Goal: Complete application form

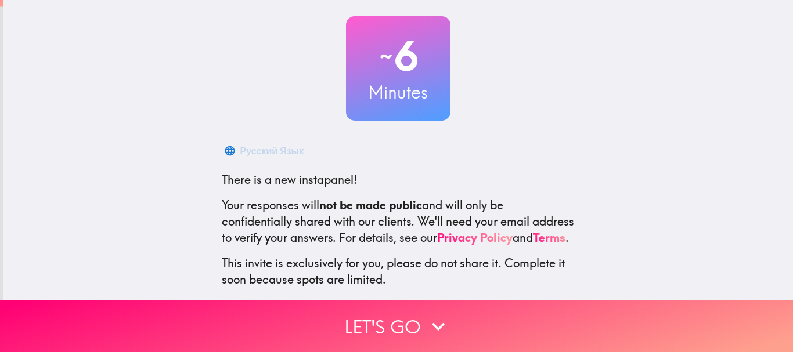
scroll to position [131, 0]
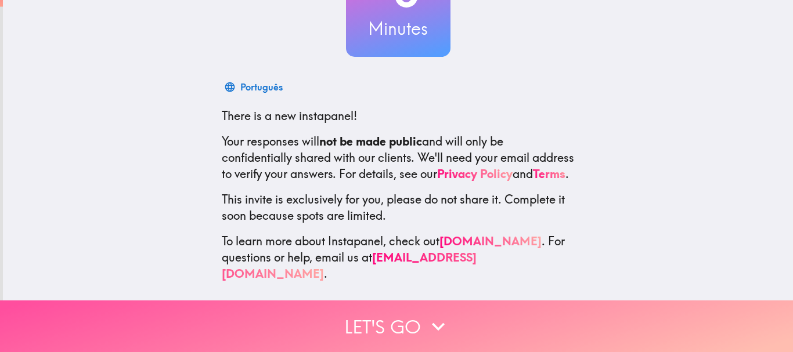
click at [315, 315] on button "Let's go" at bounding box center [396, 327] width 793 height 52
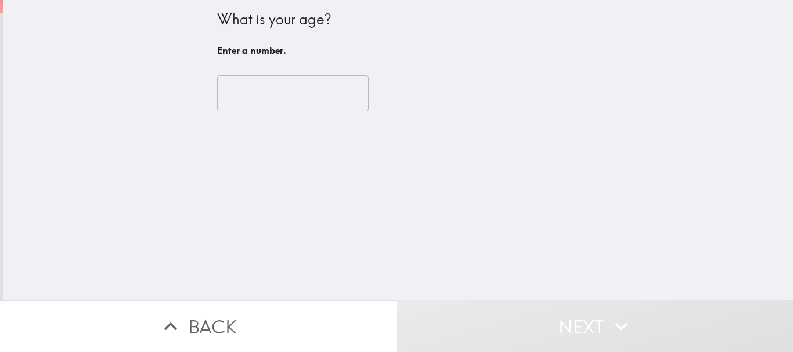
scroll to position [0, 0]
drag, startPoint x: 253, startPoint y: 71, endPoint x: 253, endPoint y: 82, distance: 10.4
click at [253, 82] on div "​" at bounding box center [398, 94] width 362 height 64
click at [252, 95] on input "number" at bounding box center [292, 93] width 151 height 36
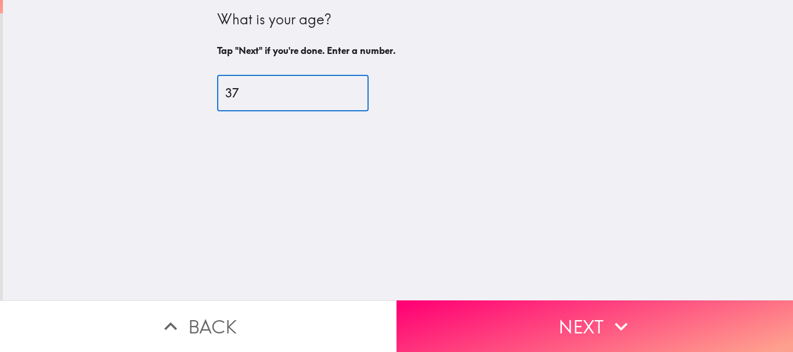
type input "37"
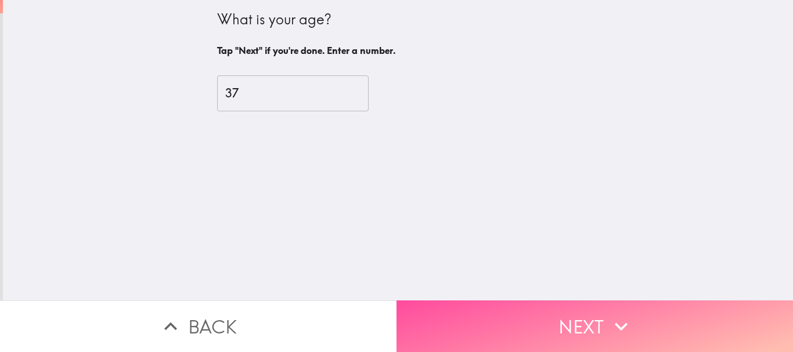
click at [463, 316] on button "Next" at bounding box center [594, 327] width 396 height 52
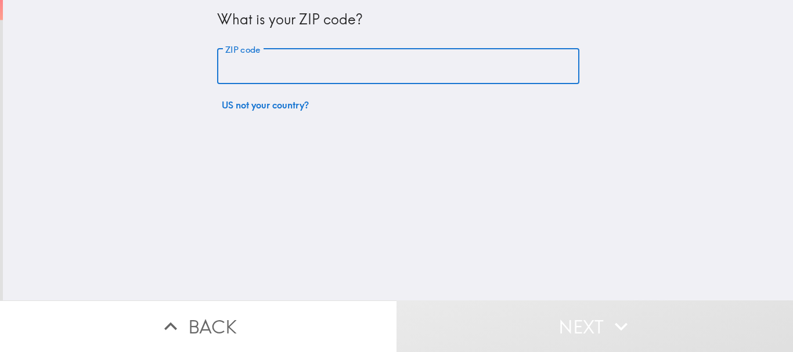
click at [309, 57] on input "ZIP code" at bounding box center [398, 67] width 362 height 36
type input "73505"
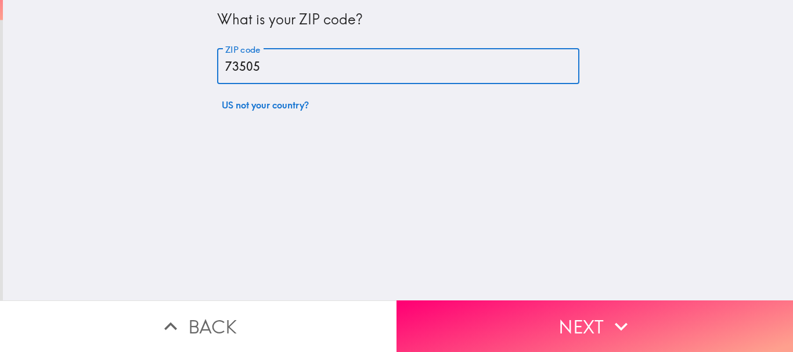
drag, startPoint x: 558, startPoint y: 310, endPoint x: 542, endPoint y: 295, distance: 22.2
click at [558, 310] on button "Next" at bounding box center [594, 327] width 396 height 52
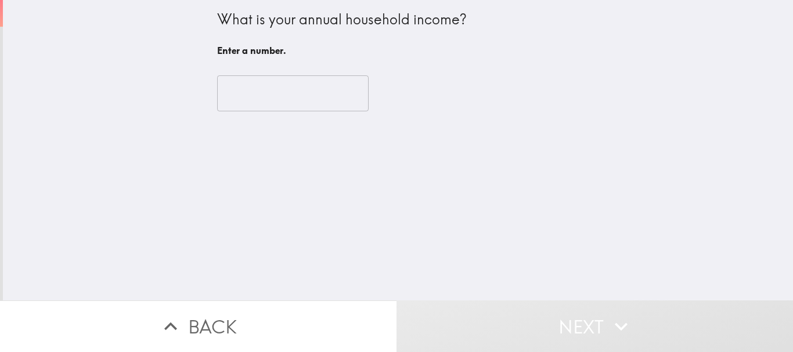
click at [271, 97] on input "number" at bounding box center [292, 93] width 151 height 36
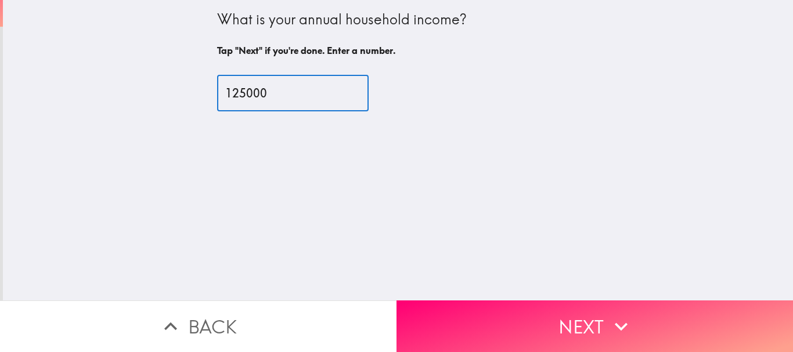
type input "125000"
click at [499, 309] on button "Next" at bounding box center [594, 327] width 396 height 52
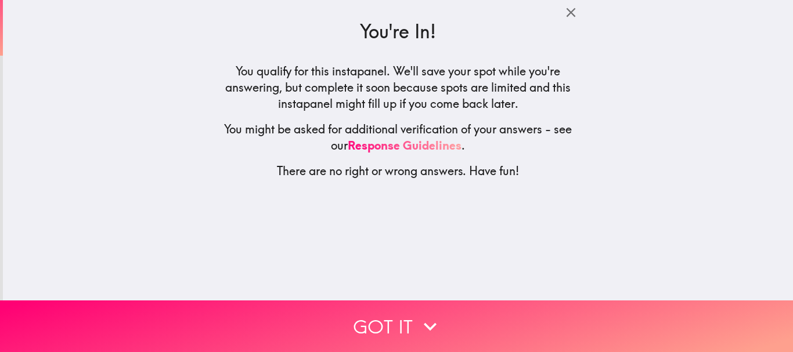
drag, startPoint x: 417, startPoint y: 309, endPoint x: 411, endPoint y: 294, distance: 16.0
click at [417, 314] on icon "button" at bounding box center [430, 327] width 26 height 26
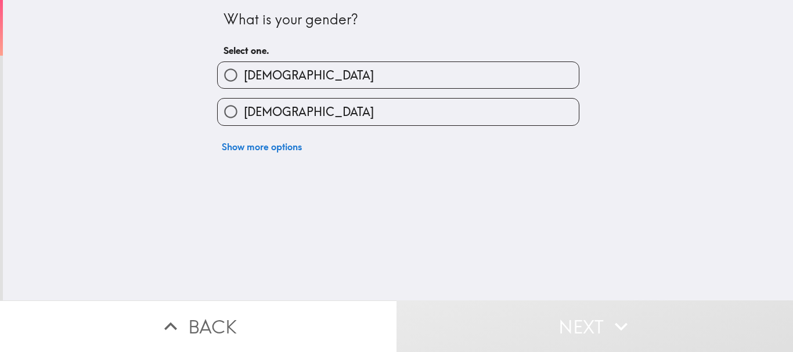
click at [366, 117] on label "[DEMOGRAPHIC_DATA]" at bounding box center [398, 112] width 361 height 26
click at [244, 117] on input "[DEMOGRAPHIC_DATA]" at bounding box center [231, 112] width 26 height 26
radio input "true"
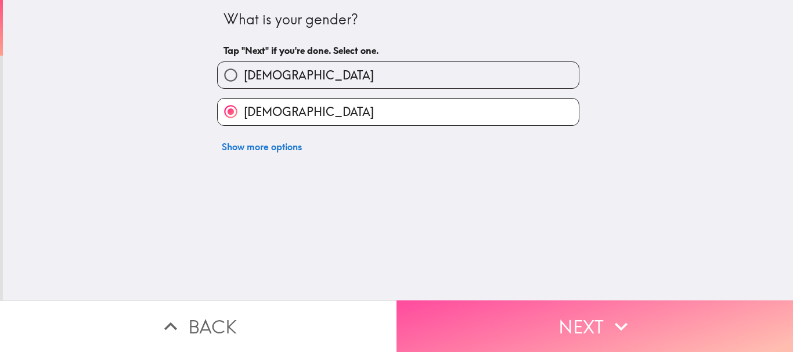
click at [558, 311] on button "Next" at bounding box center [594, 327] width 396 height 52
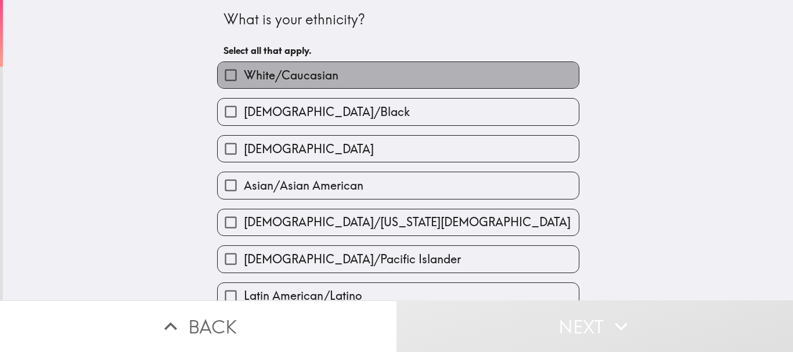
click at [297, 78] on span "White/Caucasian" at bounding box center [291, 75] width 95 height 16
click at [244, 78] on input "White/Caucasian" at bounding box center [231, 75] width 26 height 26
checkbox input "true"
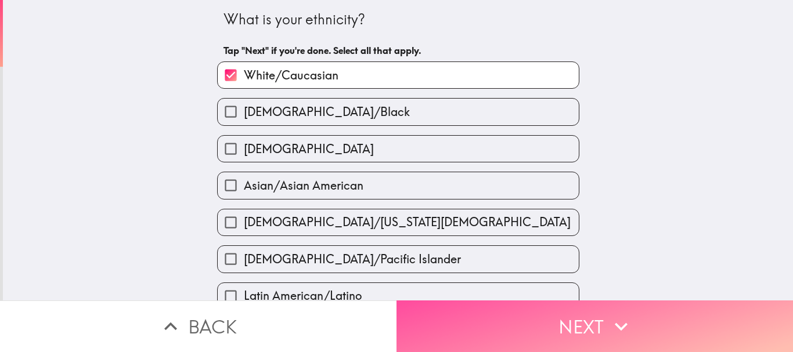
click at [576, 316] on button "Next" at bounding box center [594, 327] width 396 height 52
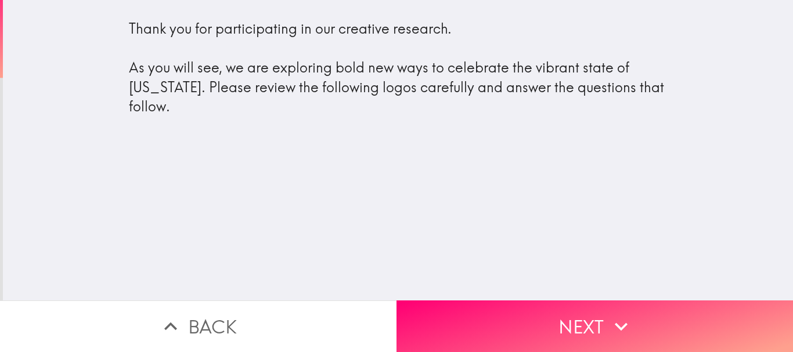
drag, startPoint x: 558, startPoint y: 308, endPoint x: 557, endPoint y: 298, distance: 10.6
click at [558, 308] on button "Next" at bounding box center [594, 327] width 396 height 52
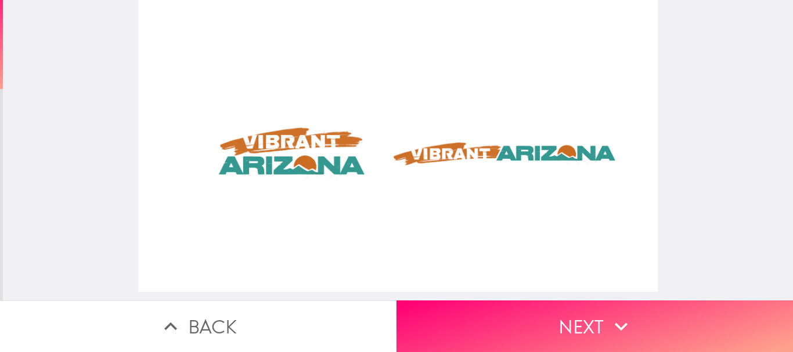
click at [530, 320] on button "Next" at bounding box center [594, 327] width 396 height 52
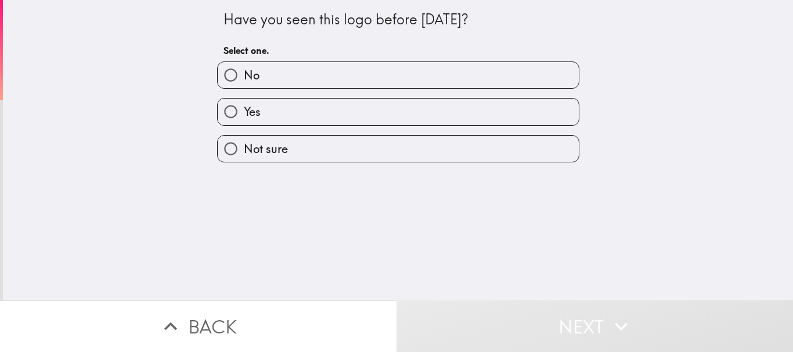
drag, startPoint x: 265, startPoint y: 80, endPoint x: 271, endPoint y: 93, distance: 14.3
click at [265, 81] on label "No" at bounding box center [398, 75] width 361 height 26
click at [244, 81] on input "No" at bounding box center [231, 75] width 26 height 26
radio input "true"
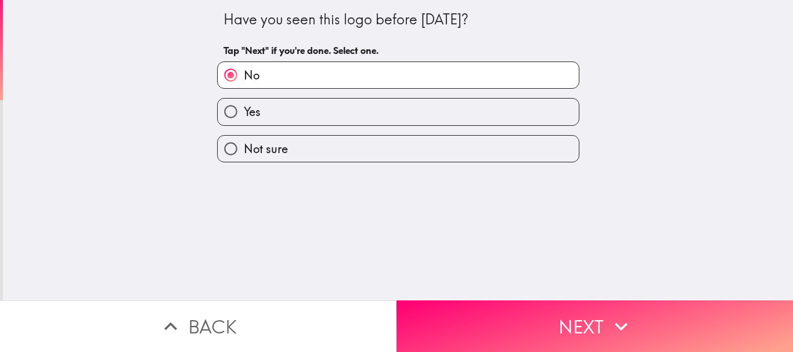
click at [528, 313] on button "Next" at bounding box center [594, 327] width 396 height 52
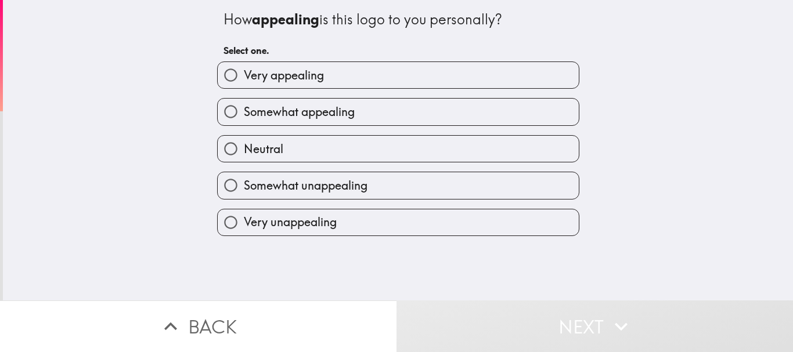
click at [320, 81] on label "Very appealing" at bounding box center [398, 75] width 361 height 26
click at [244, 81] on input "Very appealing" at bounding box center [231, 75] width 26 height 26
radio input "true"
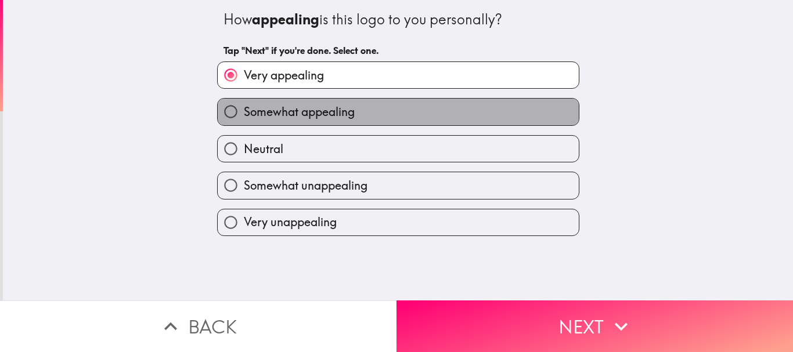
click at [398, 120] on label "Somewhat appealing" at bounding box center [398, 112] width 361 height 26
click at [244, 120] on input "Somewhat appealing" at bounding box center [231, 112] width 26 height 26
radio input "true"
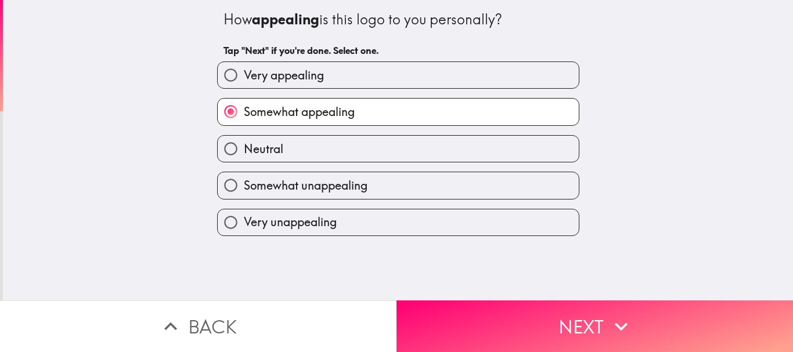
click at [561, 315] on button "Next" at bounding box center [594, 327] width 396 height 52
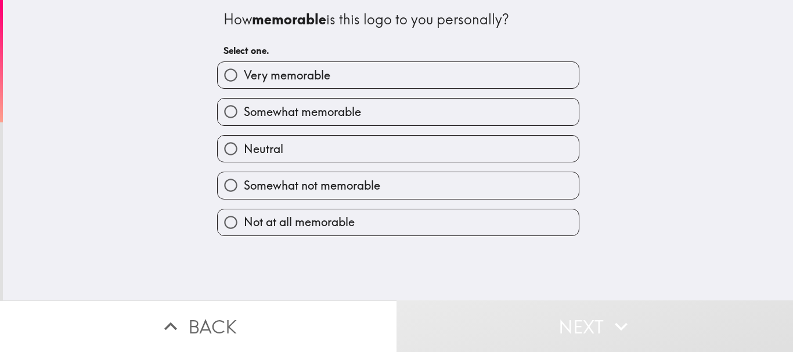
click at [352, 313] on button "Back" at bounding box center [198, 327] width 396 height 52
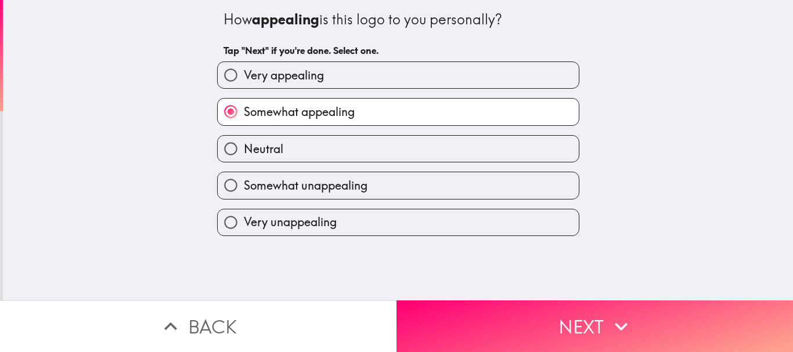
drag, startPoint x: 547, startPoint y: 310, endPoint x: 547, endPoint y: 304, distance: 7.0
click at [547, 309] on button "Next" at bounding box center [594, 327] width 396 height 52
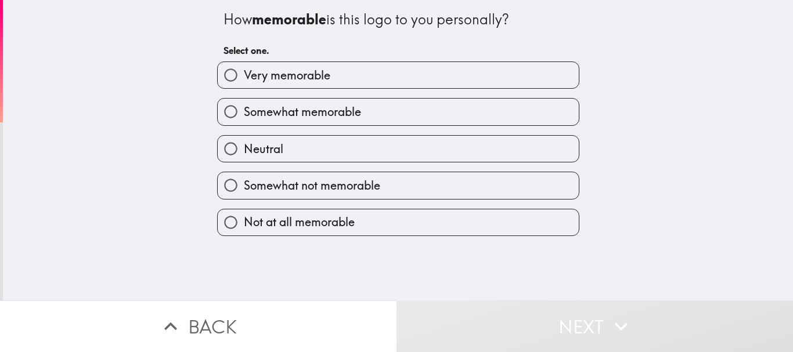
click at [353, 109] on span "Somewhat memorable" at bounding box center [302, 112] width 117 height 16
click at [244, 109] on input "Somewhat memorable" at bounding box center [231, 112] width 26 height 26
radio input "true"
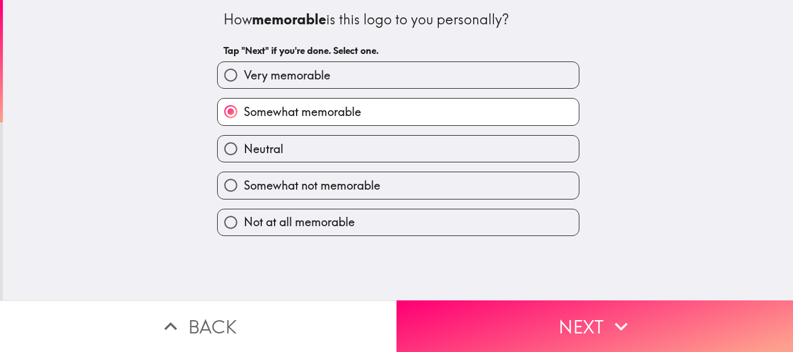
click at [680, 308] on button "Next" at bounding box center [594, 327] width 396 height 52
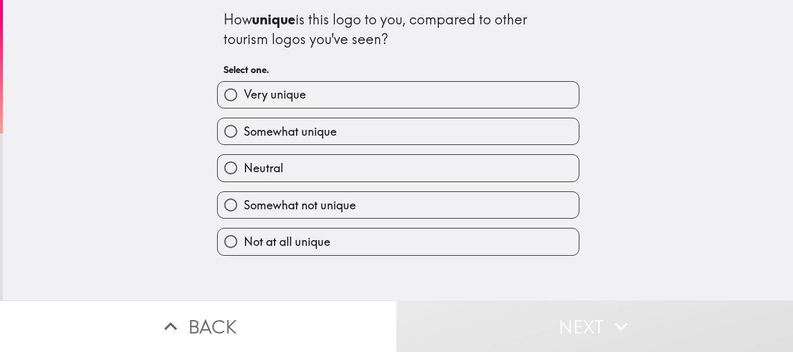
click at [324, 102] on label "Very unique" at bounding box center [398, 95] width 361 height 26
click at [244, 102] on input "Very unique" at bounding box center [231, 95] width 26 height 26
radio input "true"
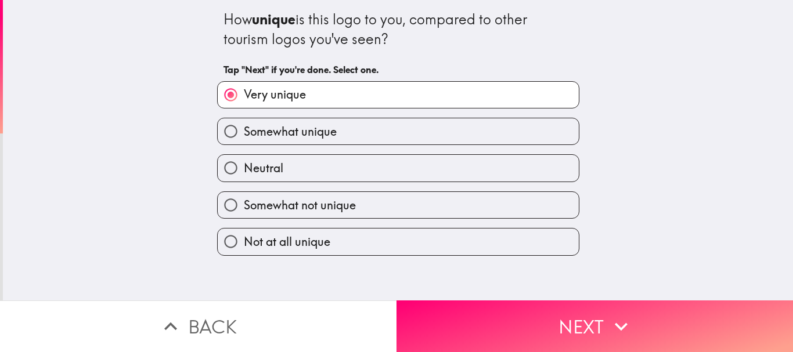
drag, startPoint x: 505, startPoint y: 307, endPoint x: 506, endPoint y: 296, distance: 11.0
click at [506, 306] on button "Next" at bounding box center [594, 327] width 396 height 52
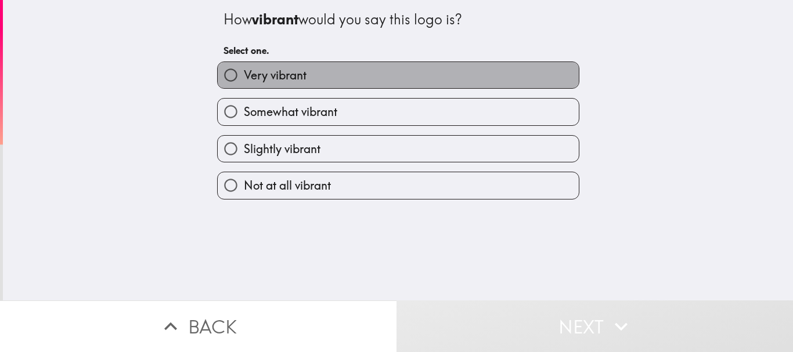
click at [268, 81] on span "Very vibrant" at bounding box center [275, 75] width 63 height 16
click at [244, 81] on input "Very vibrant" at bounding box center [231, 75] width 26 height 26
radio input "true"
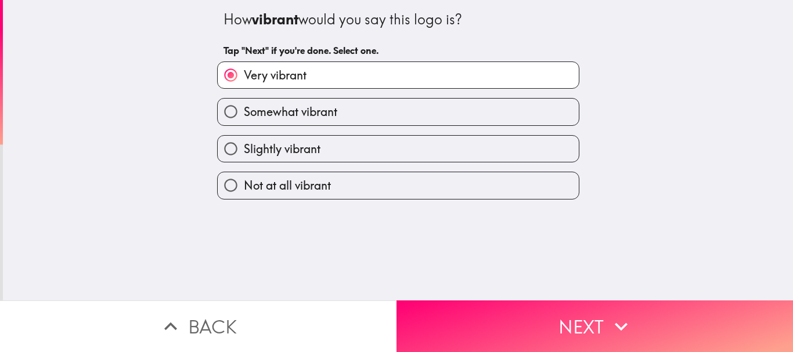
click at [514, 305] on button "Next" at bounding box center [594, 327] width 396 height 52
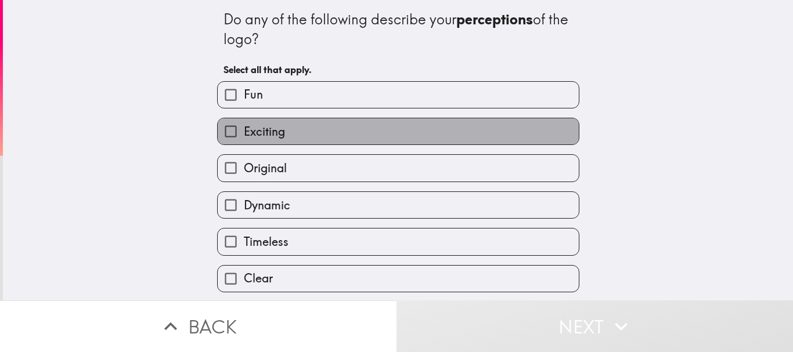
click at [311, 136] on label "Exciting" at bounding box center [398, 131] width 361 height 26
click at [244, 136] on input "Exciting" at bounding box center [231, 131] width 26 height 26
checkbox input "true"
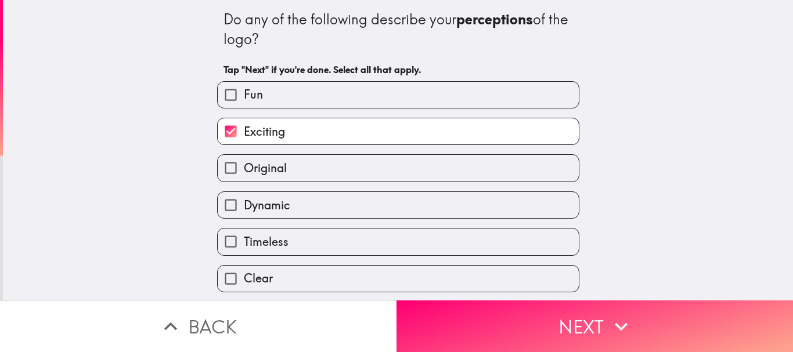
click at [287, 96] on label "Fun" at bounding box center [398, 95] width 361 height 26
click at [244, 96] on input "Fun" at bounding box center [231, 95] width 26 height 26
checkbox input "true"
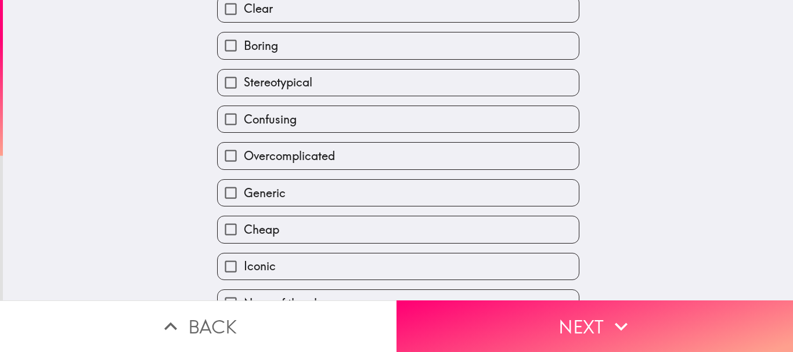
scroll to position [295, 0]
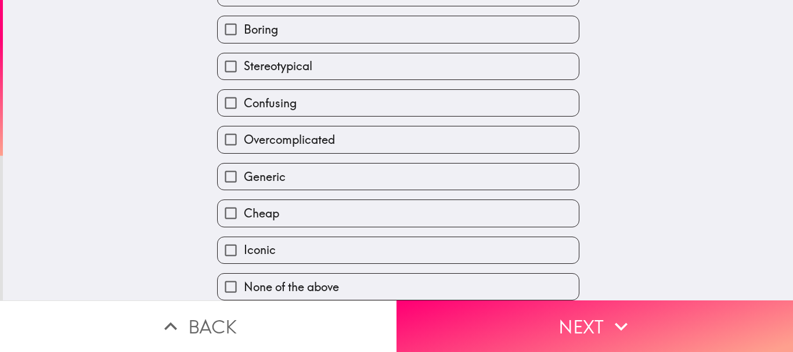
click at [319, 237] on label "Iconic" at bounding box center [398, 250] width 361 height 26
click at [244, 237] on input "Iconic" at bounding box center [231, 250] width 26 height 26
checkbox input "true"
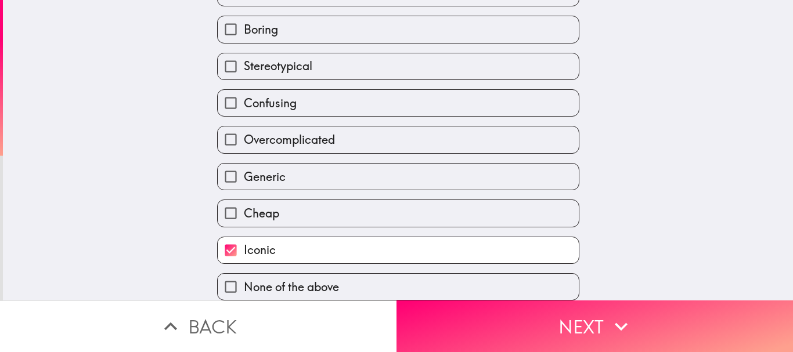
click at [542, 318] on button "Next" at bounding box center [594, 327] width 396 height 52
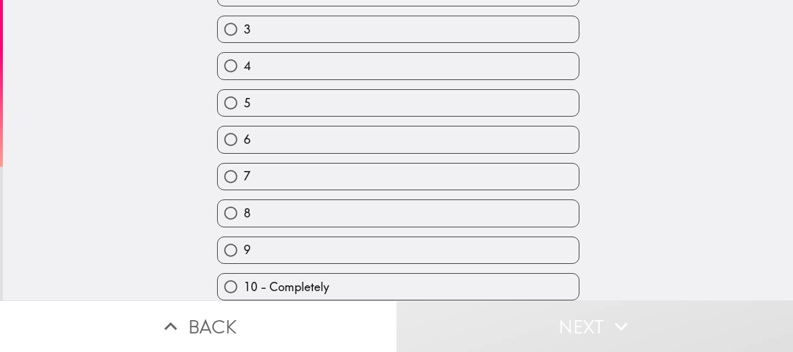
scroll to position [167, 0]
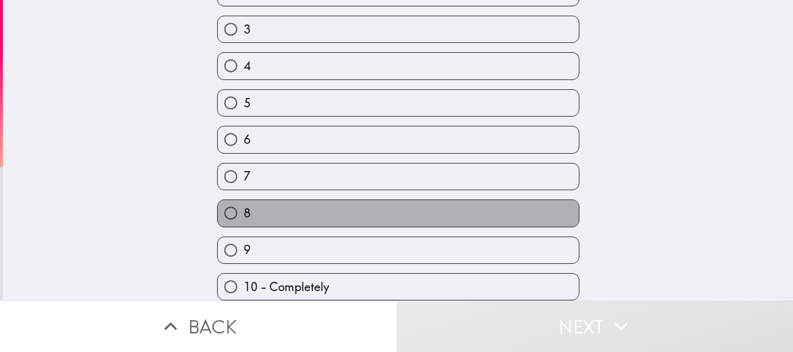
click at [306, 204] on label "8" at bounding box center [398, 213] width 361 height 26
click at [244, 204] on input "8" at bounding box center [231, 213] width 26 height 26
radio input "true"
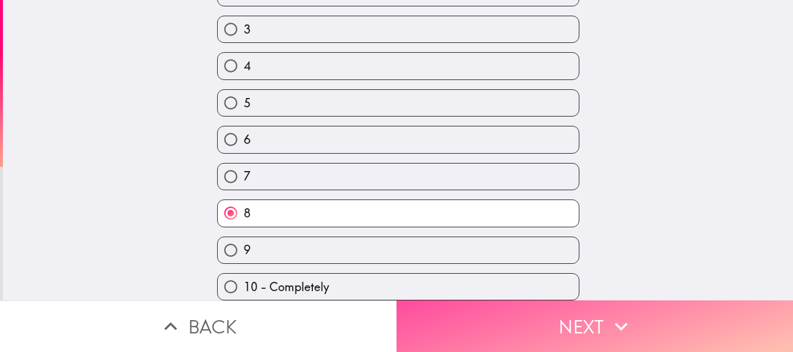
click at [503, 312] on button "Next" at bounding box center [594, 327] width 396 height 52
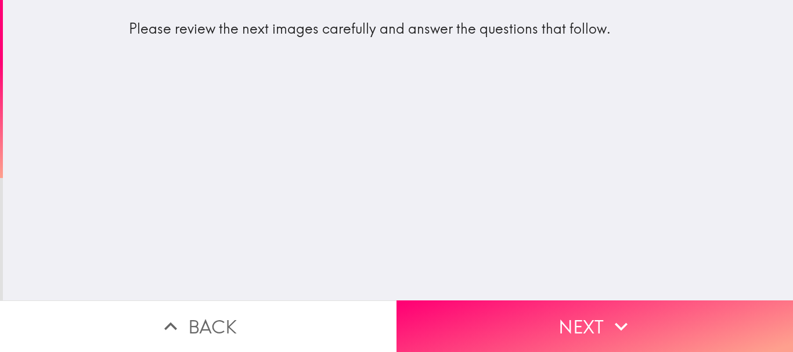
click at [440, 320] on button "Next" at bounding box center [594, 327] width 396 height 52
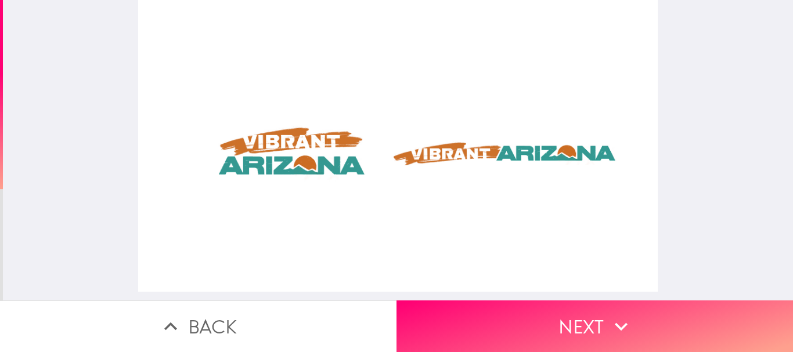
click at [528, 313] on button "Next" at bounding box center [594, 327] width 396 height 52
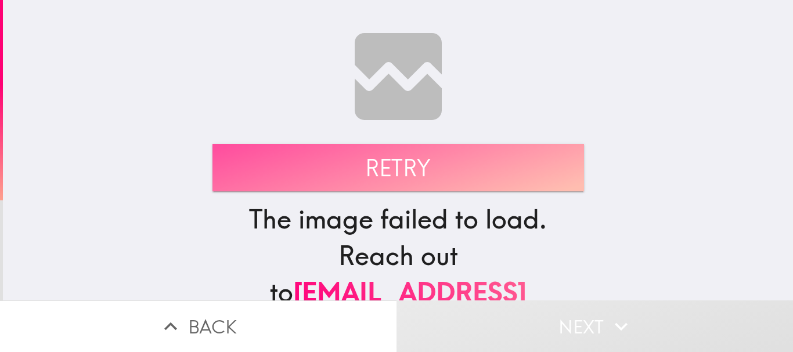
click at [355, 150] on button "Retry" at bounding box center [397, 168] width 371 height 48
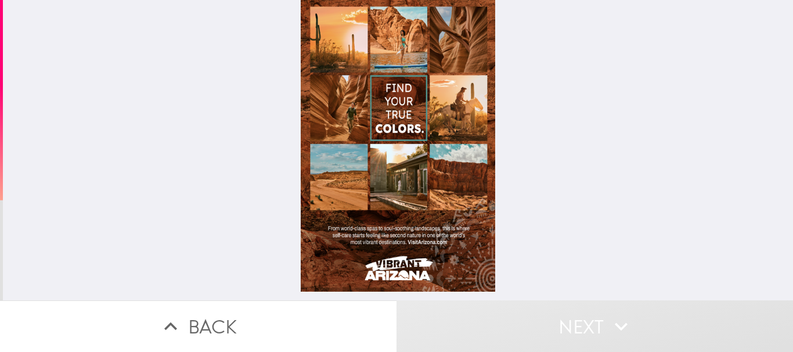
click at [438, 101] on div at bounding box center [398, 146] width 194 height 292
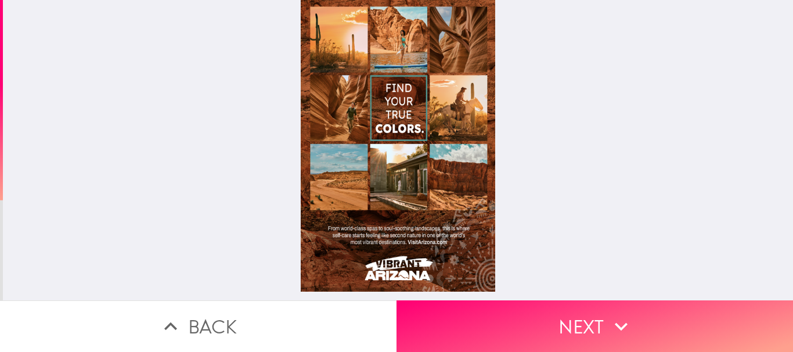
click at [470, 304] on button "Next" at bounding box center [594, 327] width 396 height 52
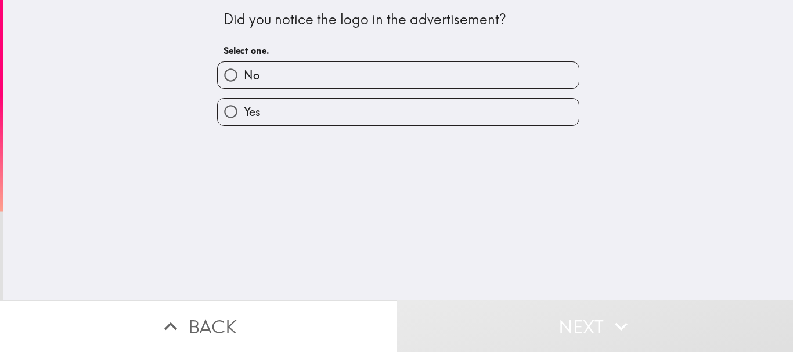
click at [262, 117] on label "Yes" at bounding box center [398, 112] width 361 height 26
click at [244, 117] on input "Yes" at bounding box center [231, 112] width 26 height 26
radio input "true"
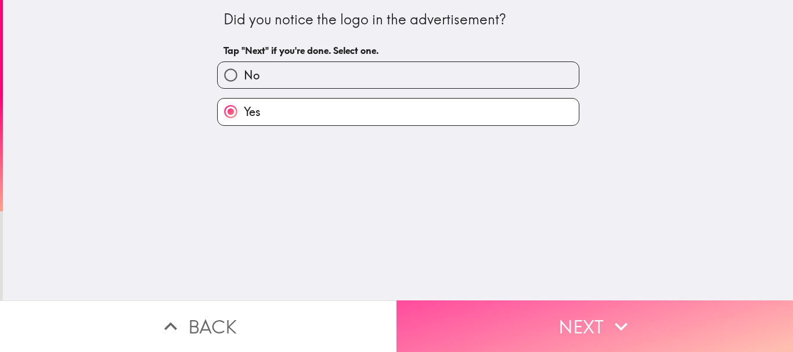
click at [481, 303] on button "Next" at bounding box center [594, 327] width 396 height 52
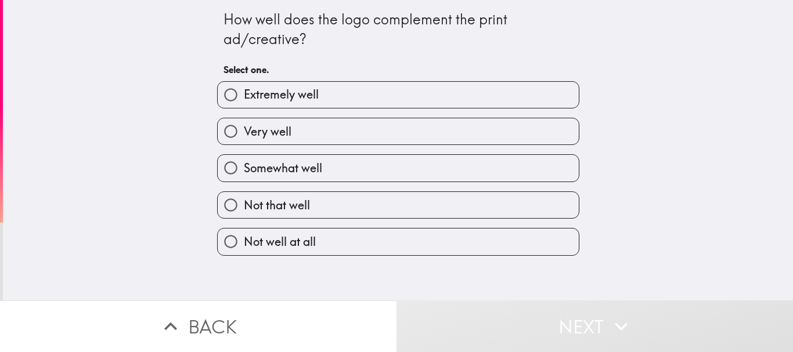
click at [264, 100] on span "Extremely well" at bounding box center [281, 94] width 75 height 16
click at [244, 100] on input "Extremely well" at bounding box center [231, 95] width 26 height 26
radio input "true"
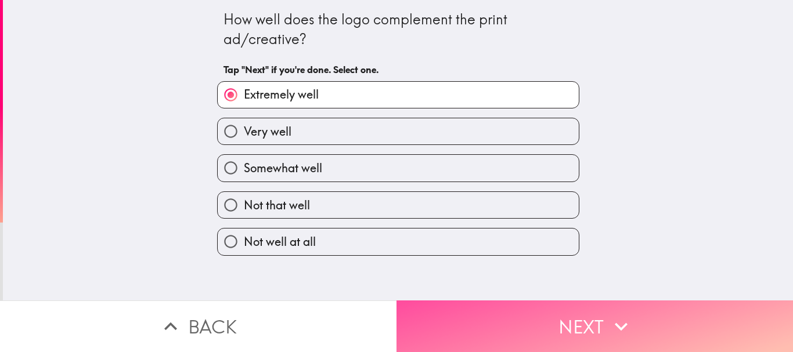
click at [483, 301] on button "Next" at bounding box center [594, 327] width 396 height 52
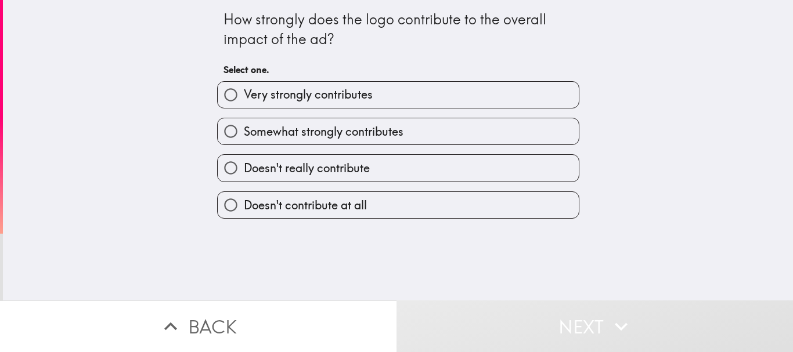
click at [366, 95] on label "Very strongly contributes" at bounding box center [398, 95] width 361 height 26
click at [244, 95] on input "Very strongly contributes" at bounding box center [231, 95] width 26 height 26
radio input "true"
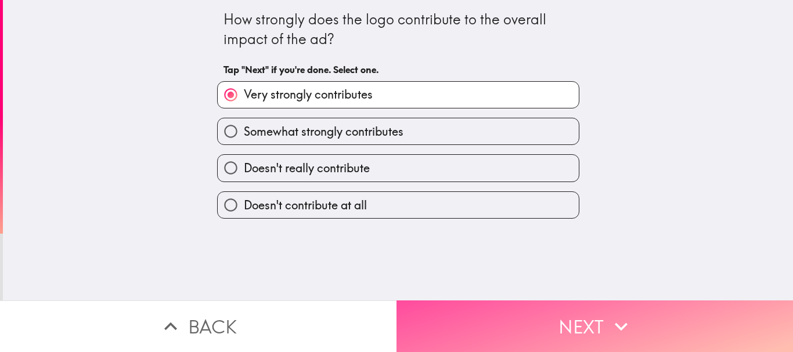
drag, startPoint x: 430, startPoint y: 320, endPoint x: 426, endPoint y: 287, distance: 33.3
click at [430, 319] on button "Next" at bounding box center [594, 327] width 396 height 52
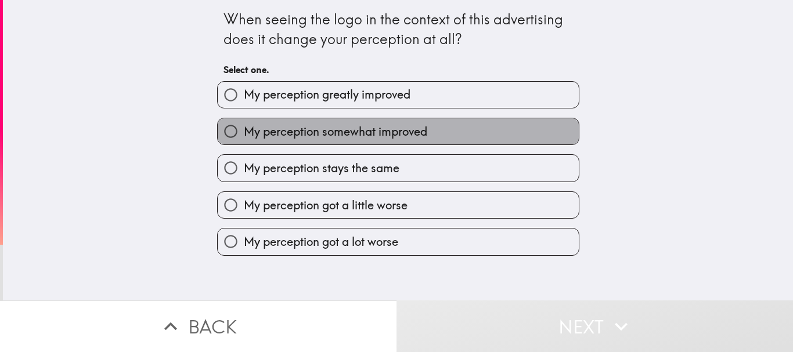
click at [333, 127] on span "My perception somewhat improved" at bounding box center [335, 132] width 183 height 16
click at [244, 127] on input "My perception somewhat improved" at bounding box center [231, 131] width 26 height 26
radio input "true"
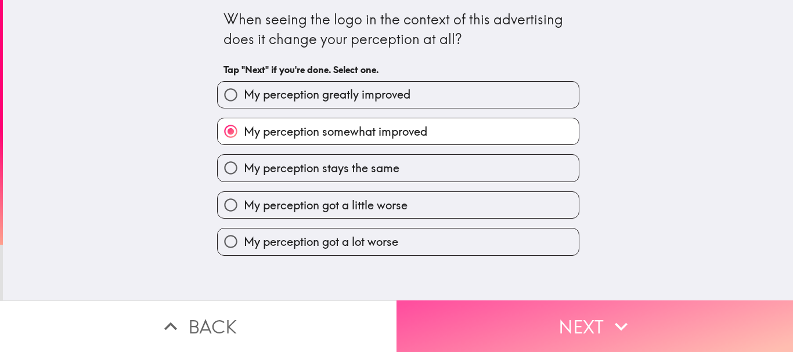
click at [467, 310] on button "Next" at bounding box center [594, 327] width 396 height 52
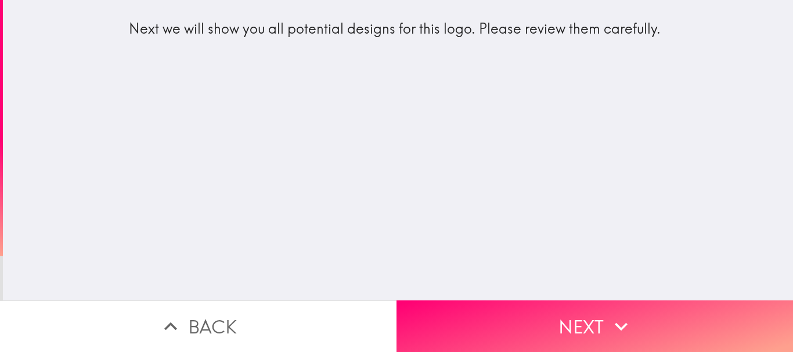
click at [430, 313] on button "Next" at bounding box center [594, 327] width 396 height 52
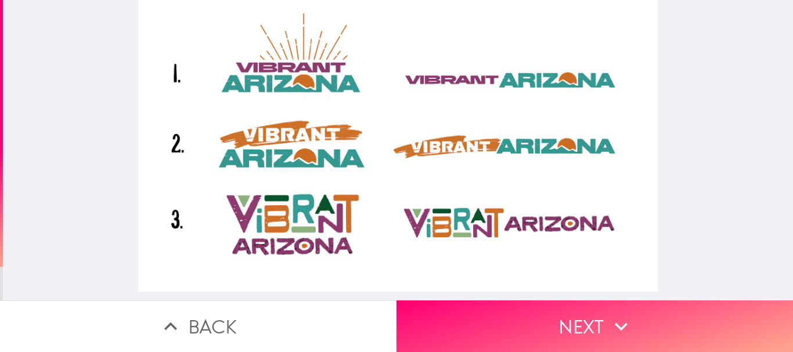
click at [433, 312] on button "Next" at bounding box center [594, 327] width 396 height 52
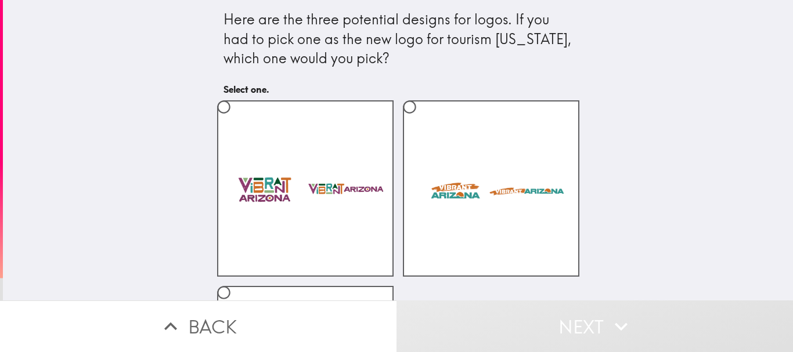
click at [425, 198] on label at bounding box center [491, 188] width 176 height 176
click at [422, 120] on input "radio" at bounding box center [409, 107] width 26 height 26
radio input "true"
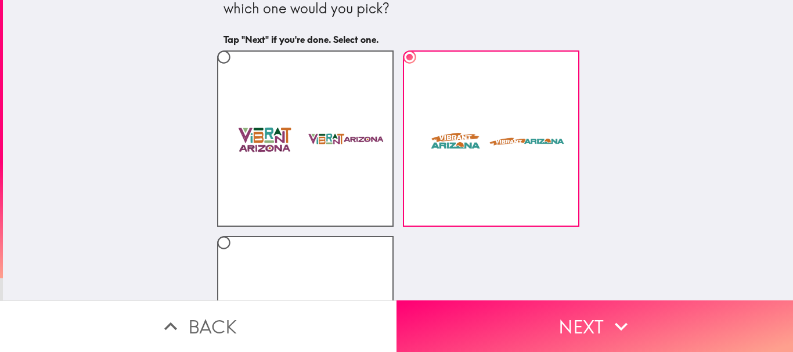
scroll to position [58, 0]
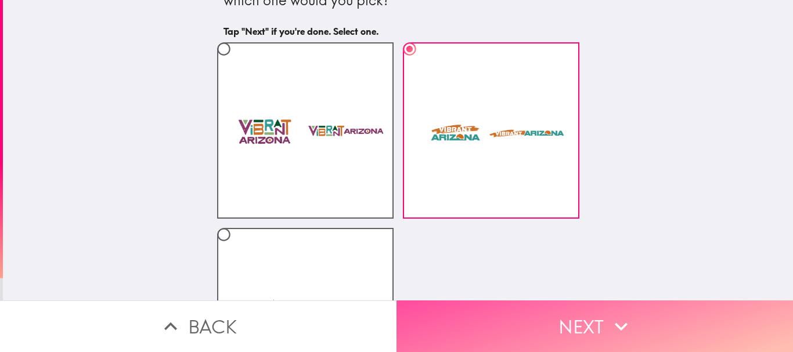
click at [443, 301] on button "Next" at bounding box center [594, 327] width 396 height 52
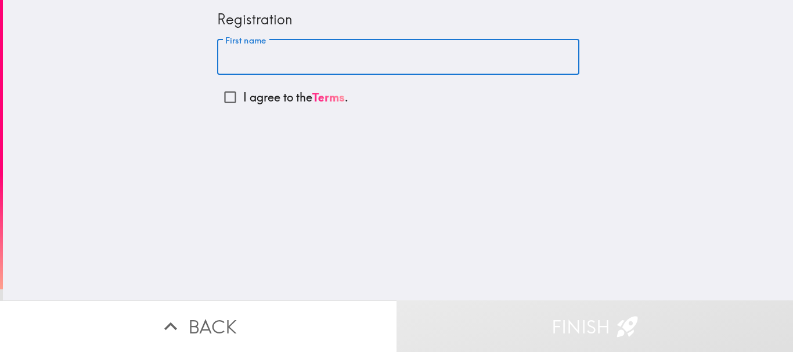
click at [248, 62] on input "First name" at bounding box center [398, 57] width 362 height 36
type input "[PERSON_NAME]"
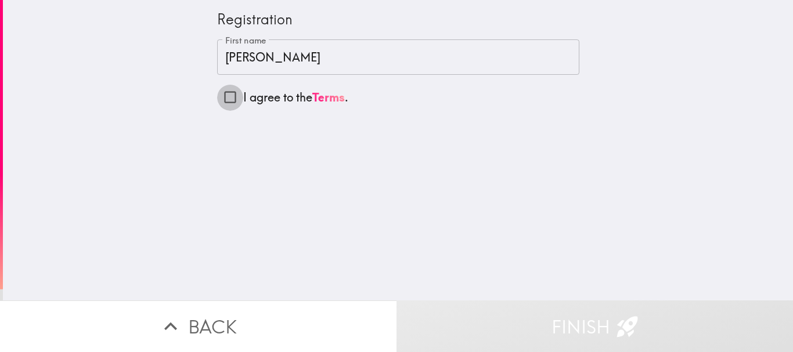
click at [226, 97] on input "I agree to the Terms ." at bounding box center [230, 97] width 26 height 26
checkbox input "true"
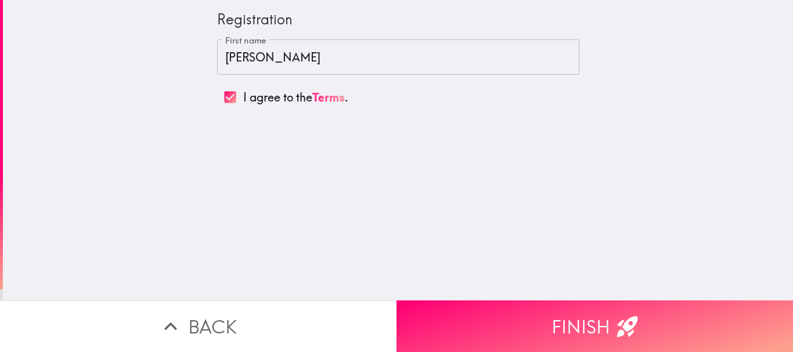
click at [487, 312] on button "Finish" at bounding box center [594, 327] width 396 height 52
